Goal: Find specific page/section: Find specific page/section

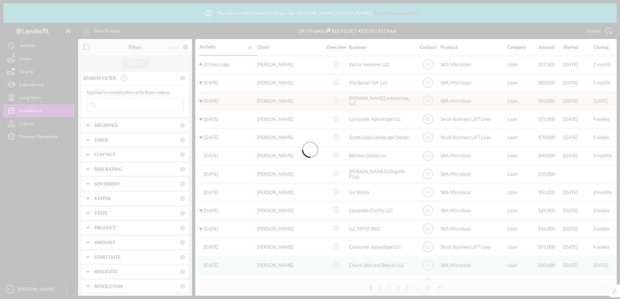
click at [39, 136] on div at bounding box center [310, 149] width 620 height 299
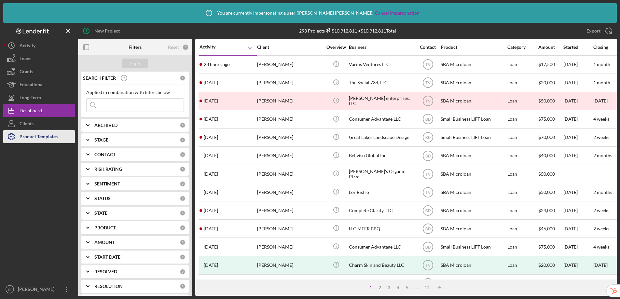
click at [51, 141] on div "Product Templates" at bounding box center [39, 137] width 38 height 15
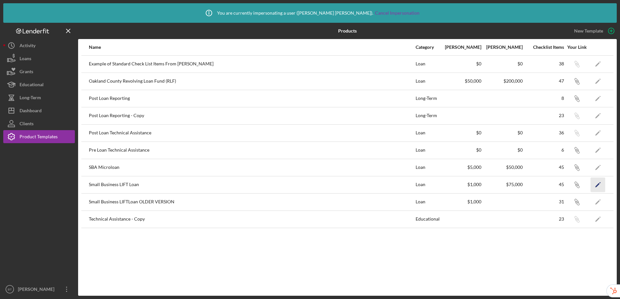
click at [594, 184] on icon "Icon/Edit" at bounding box center [598, 184] width 15 height 15
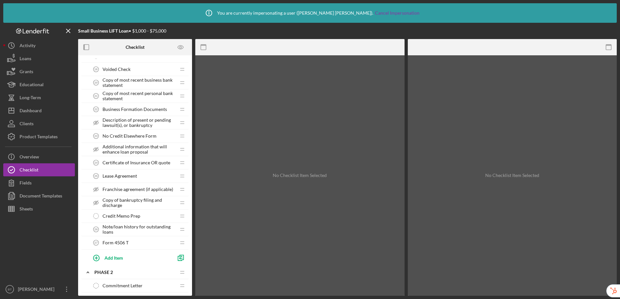
scroll to position [372, 0]
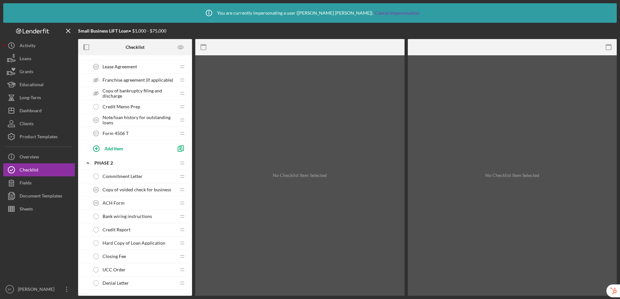
click at [132, 201] on div "ACH Form 29 ACH Form" at bounding box center [132, 203] width 86 height 13
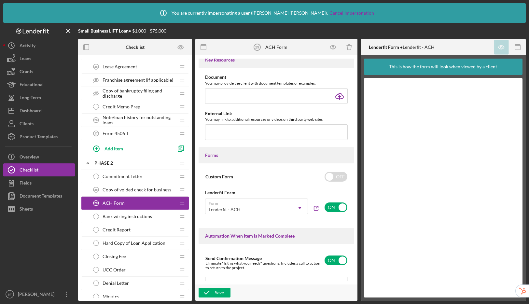
scroll to position [288, 0]
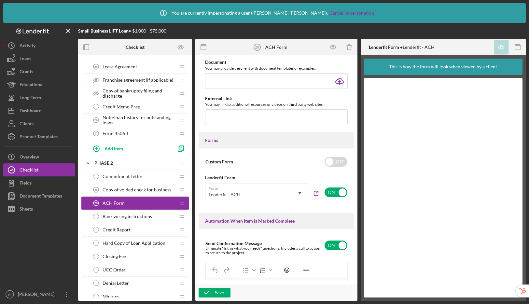
click at [126, 181] on div "Commitment Letter Commitment Letter" at bounding box center [132, 176] width 86 height 13
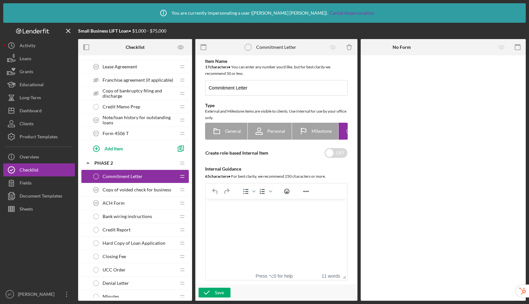
click at [123, 186] on div "Copy of voided check for business 28 Copy of voided check for business" at bounding box center [132, 189] width 86 height 13
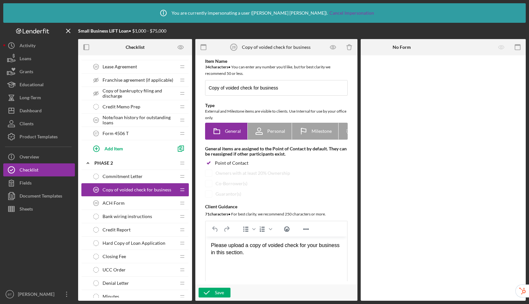
click at [111, 204] on span "ACH Form" at bounding box center [113, 202] width 22 height 5
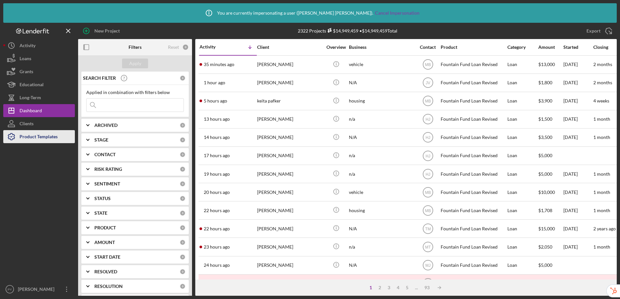
click at [39, 138] on div "Product Templates" at bounding box center [39, 137] width 38 height 15
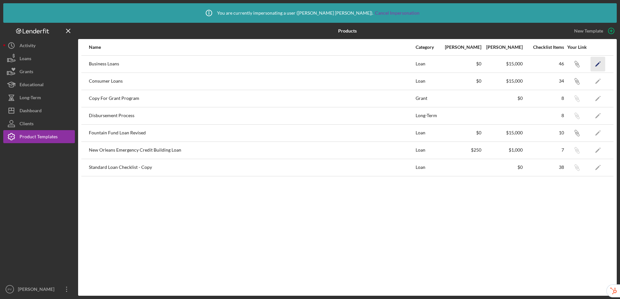
click at [596, 62] on icon "Icon/Edit" at bounding box center [598, 64] width 15 height 15
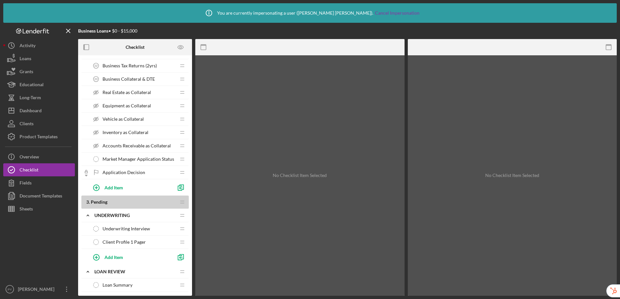
scroll to position [411, 0]
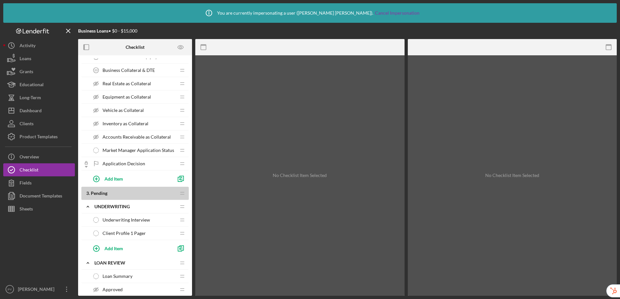
click at [133, 235] on span "Client Profile 1 Pager" at bounding box center [123, 233] width 43 height 5
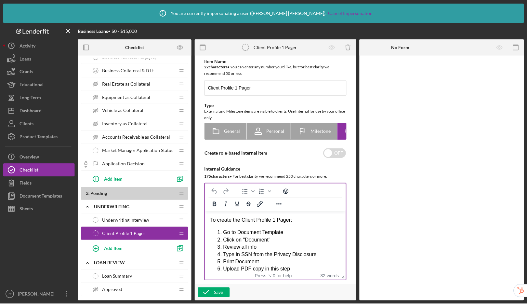
scroll to position [411, 0]
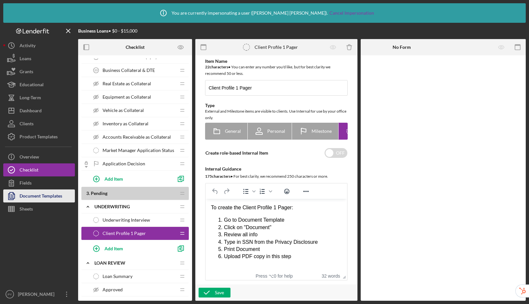
click at [57, 195] on div "Document Templates" at bounding box center [41, 196] width 43 height 15
